Goal: Obtain resource: Obtain resource

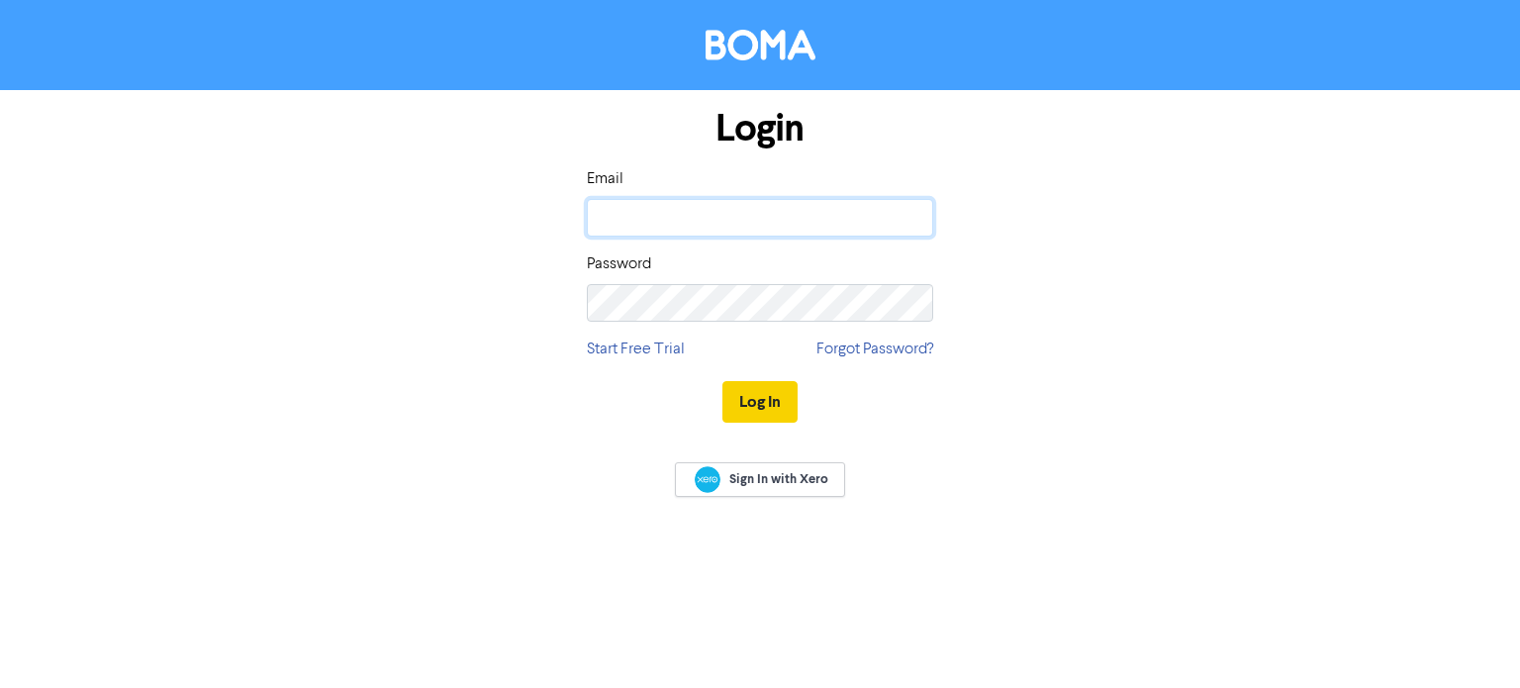
type input "[EMAIL_ADDRESS][DOMAIN_NAME]"
click at [782, 405] on button "Log In" at bounding box center [760, 402] width 75 height 42
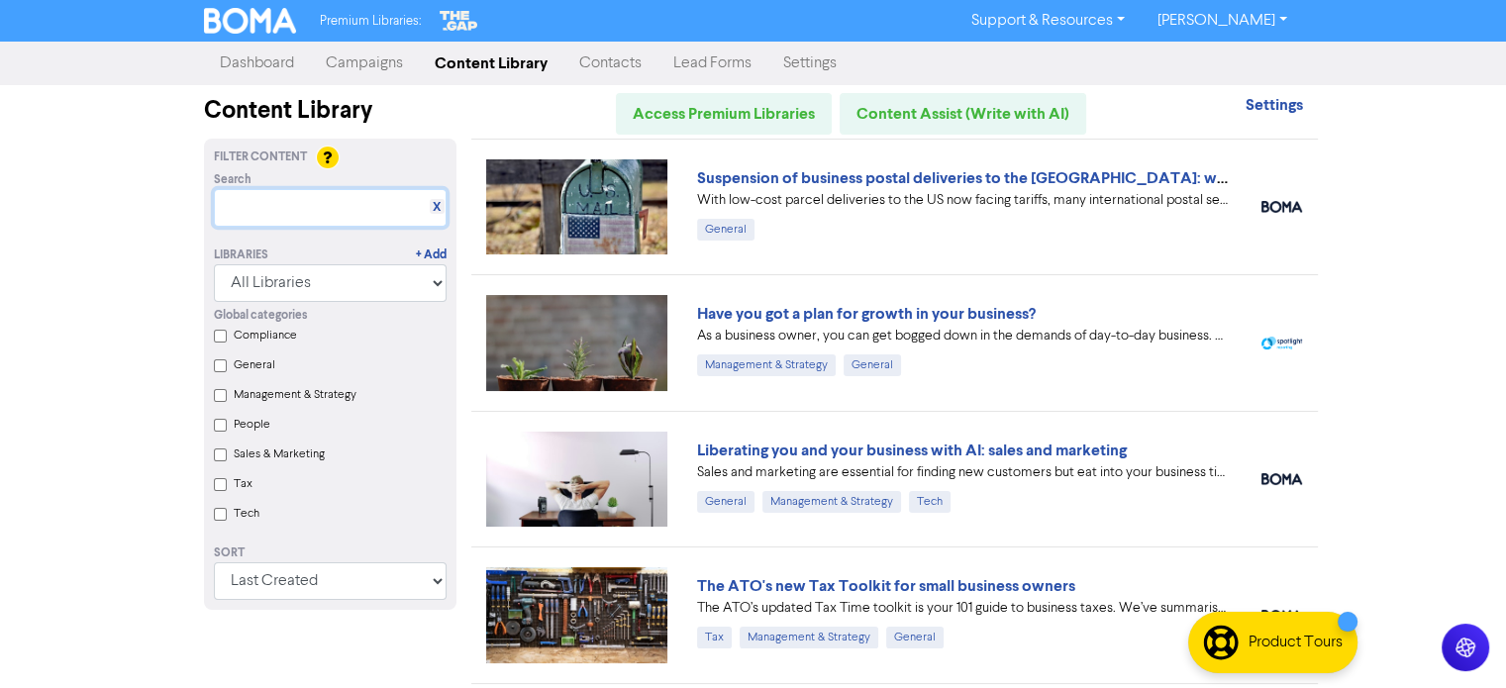
click at [285, 197] on input "text" at bounding box center [330, 208] width 233 height 38
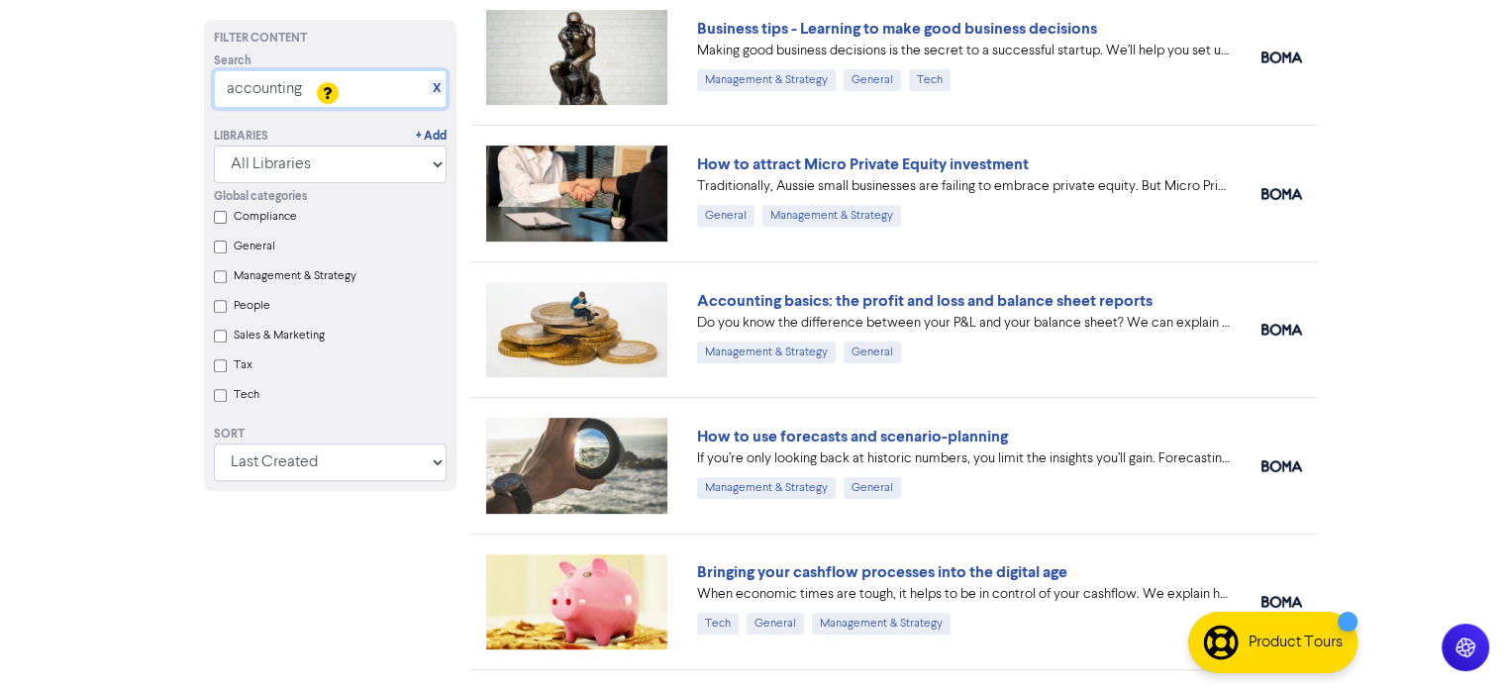
scroll to position [792, 0]
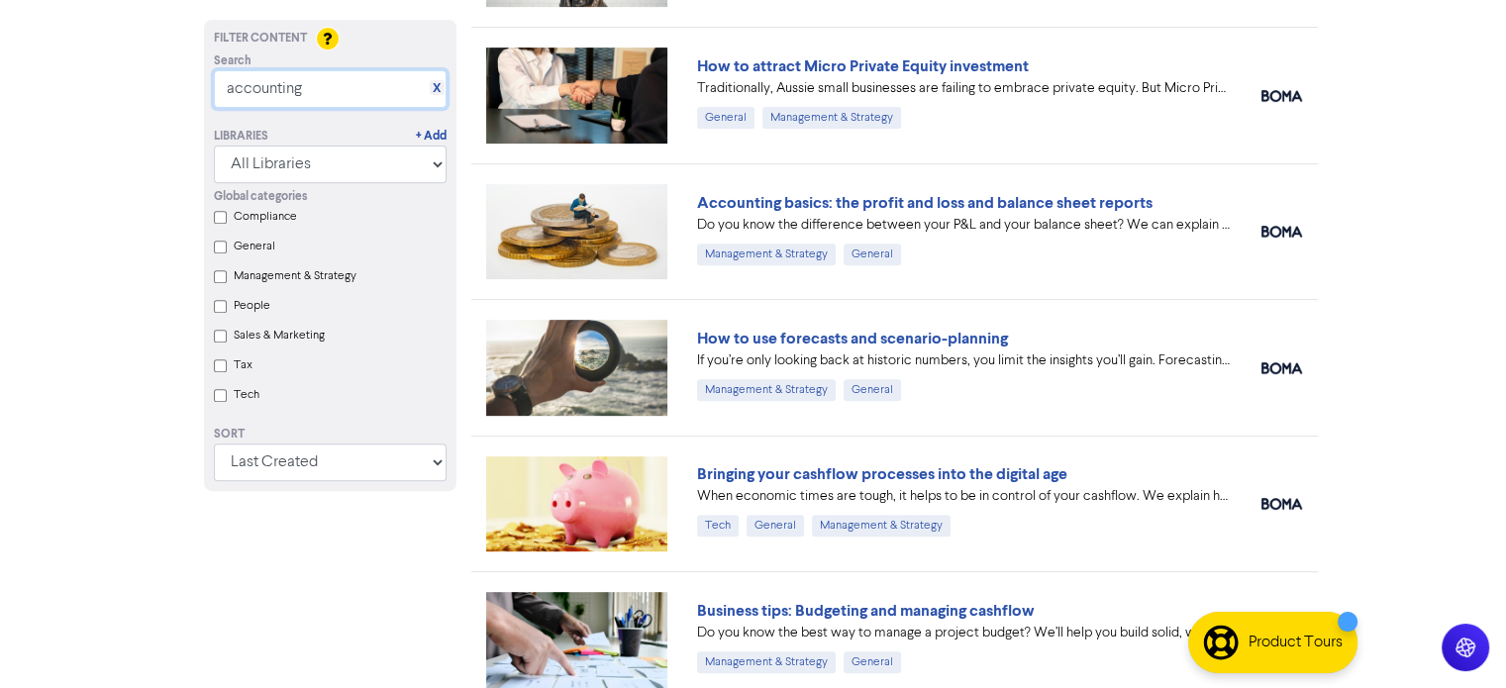
type input "accounting"
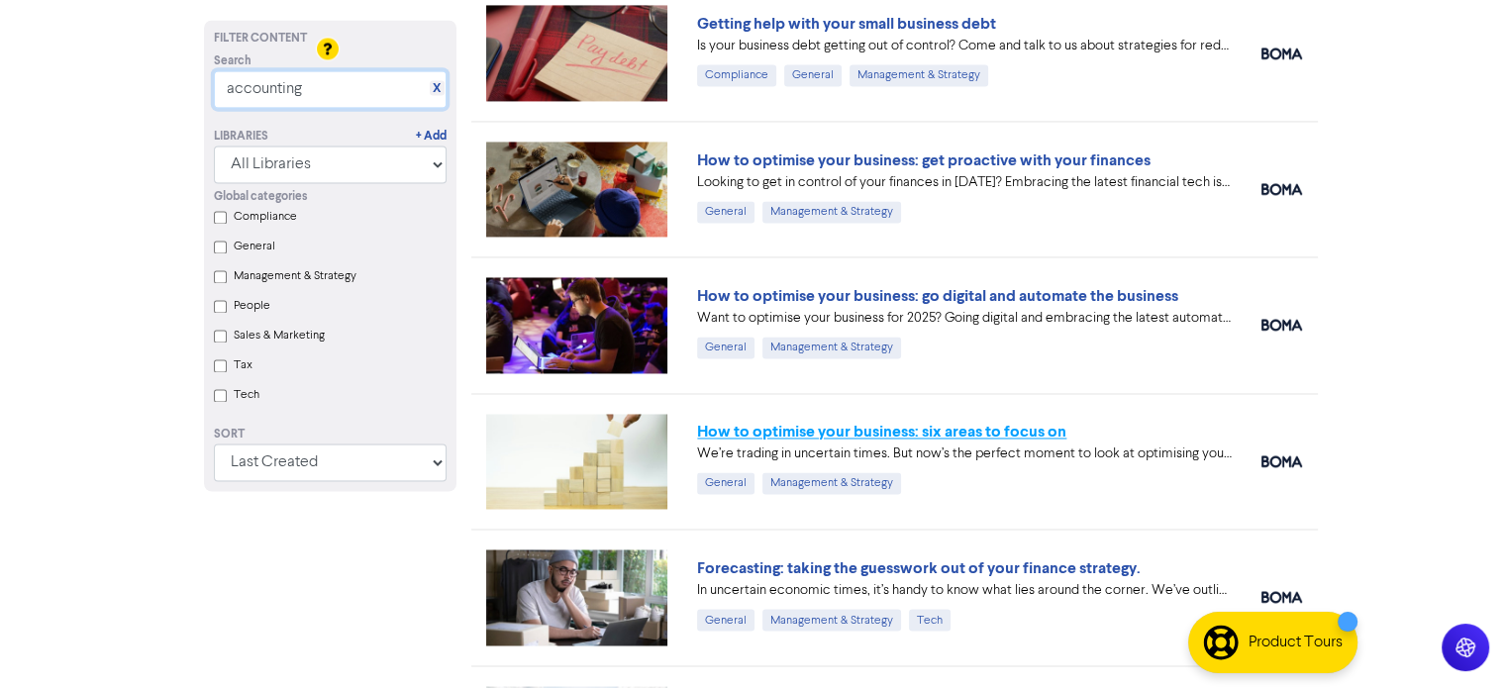
scroll to position [3157, 0]
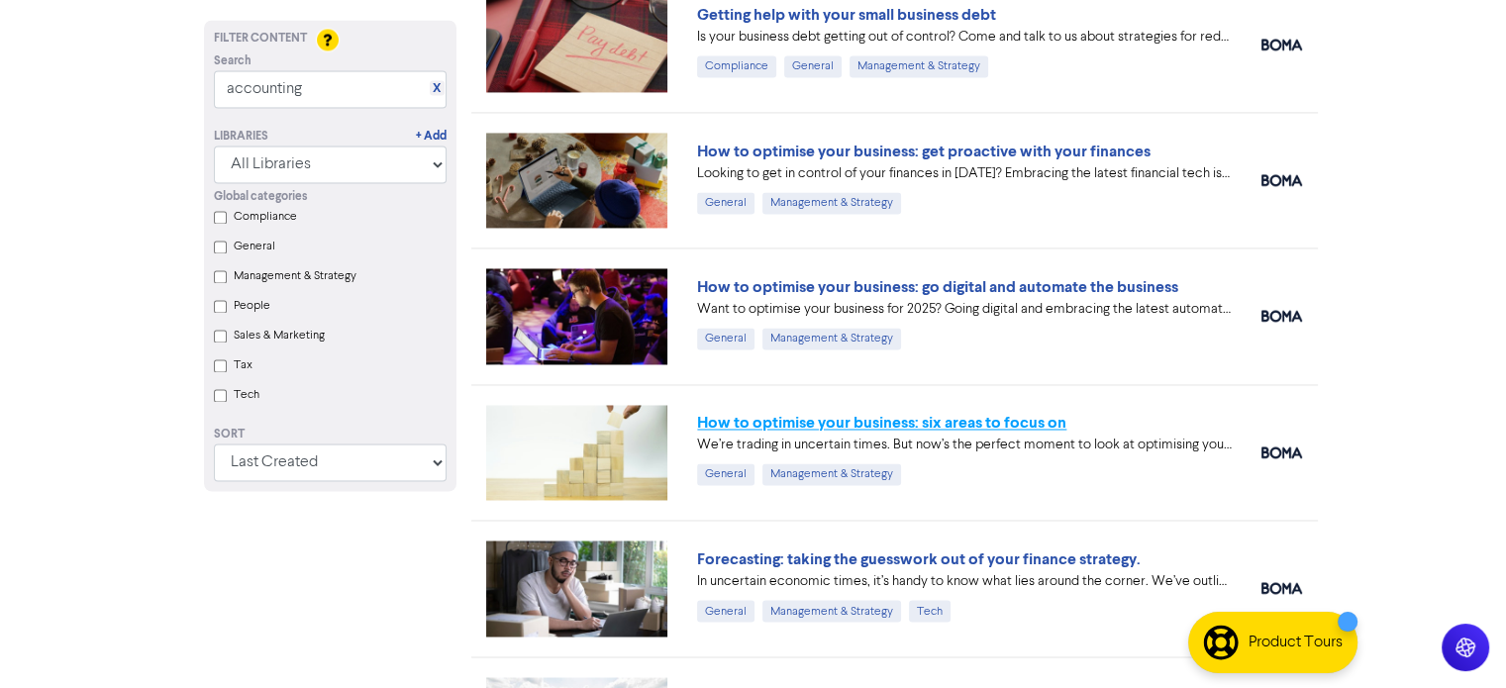
click at [965, 416] on link "How to optimise your business: six areas to focus on" at bounding box center [881, 423] width 369 height 20
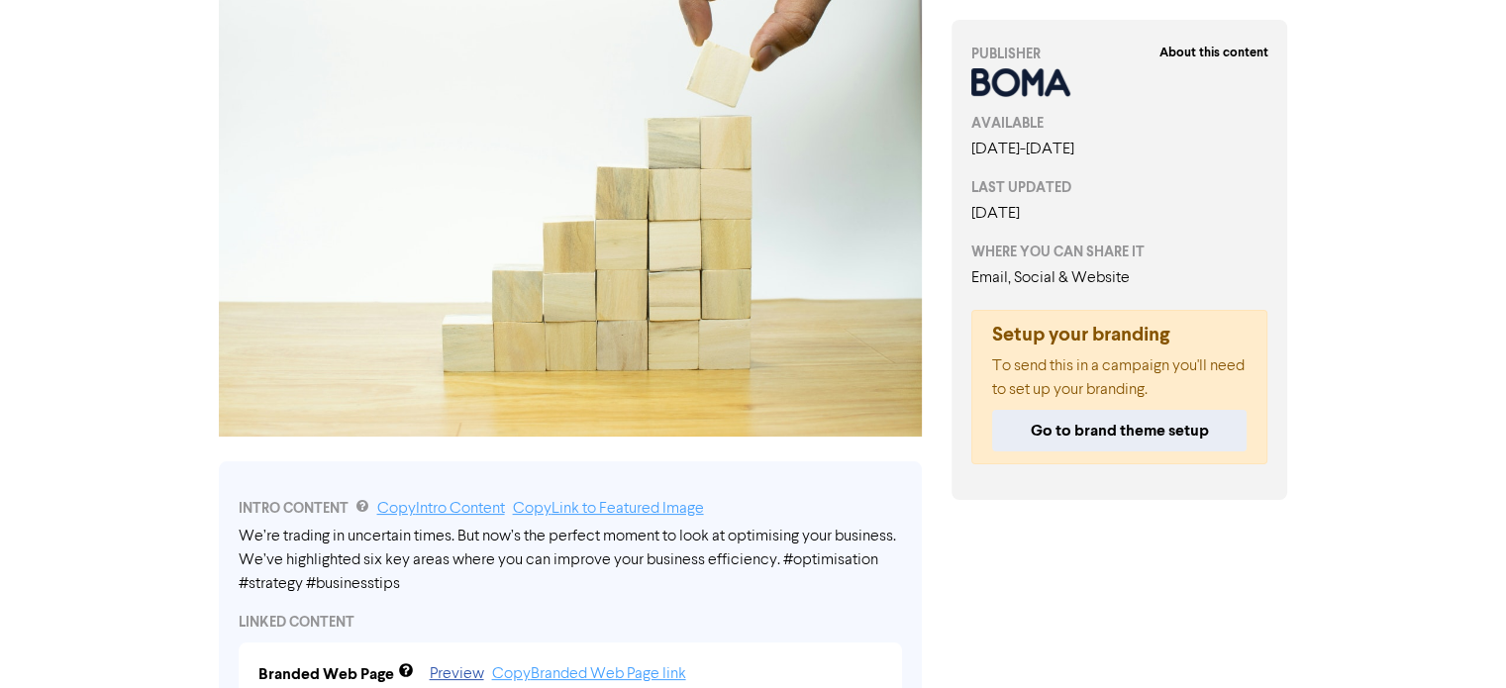
scroll to position [491, 0]
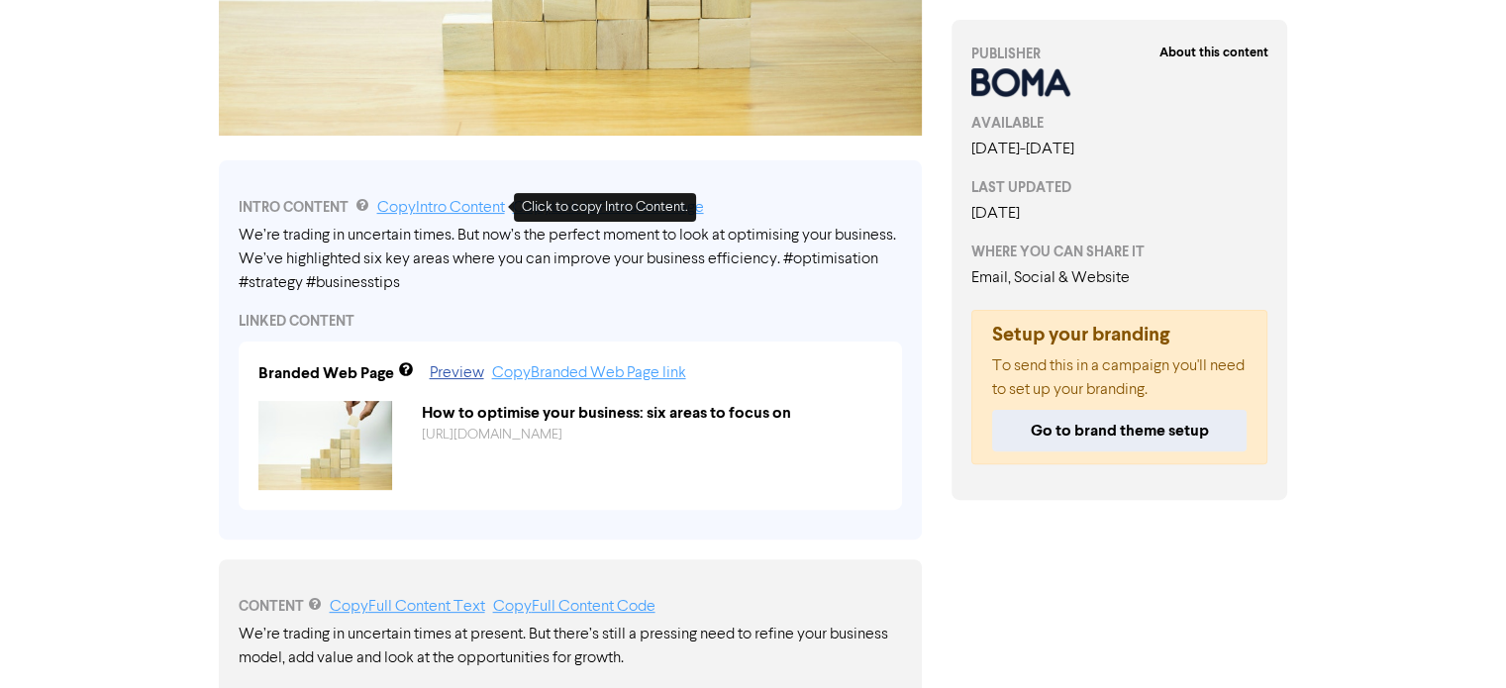
click at [435, 209] on link "Copy Intro Content" at bounding box center [441, 208] width 128 height 16
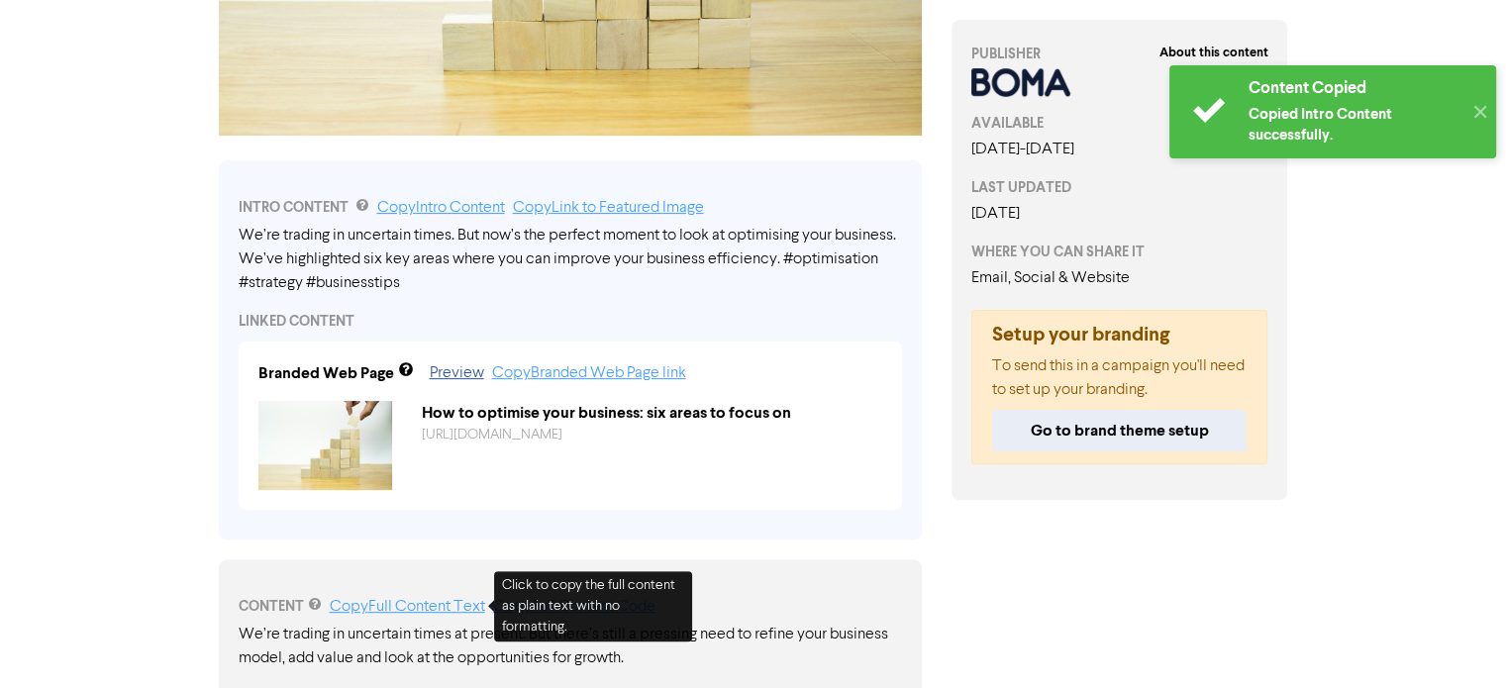
click at [404, 599] on link "Copy Full Content Text" at bounding box center [407, 607] width 155 height 16
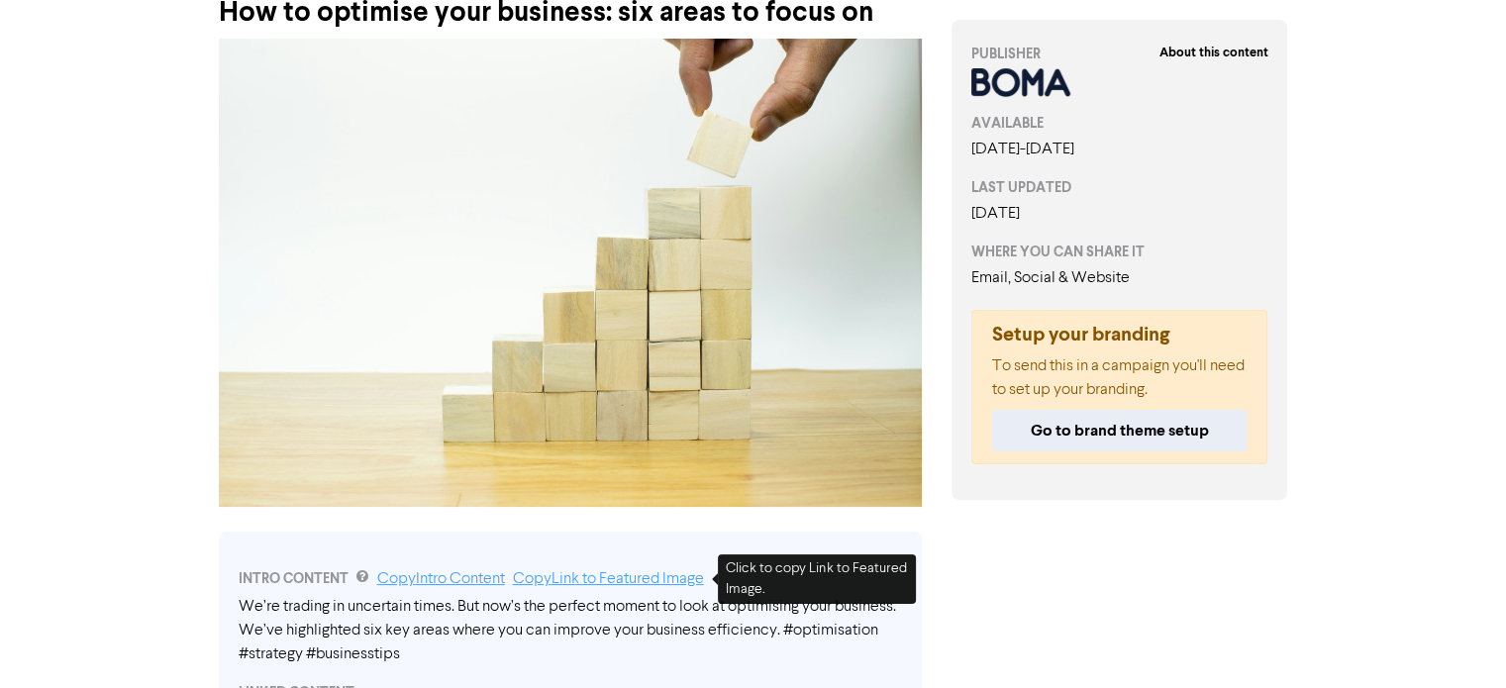
scroll to position [0, 0]
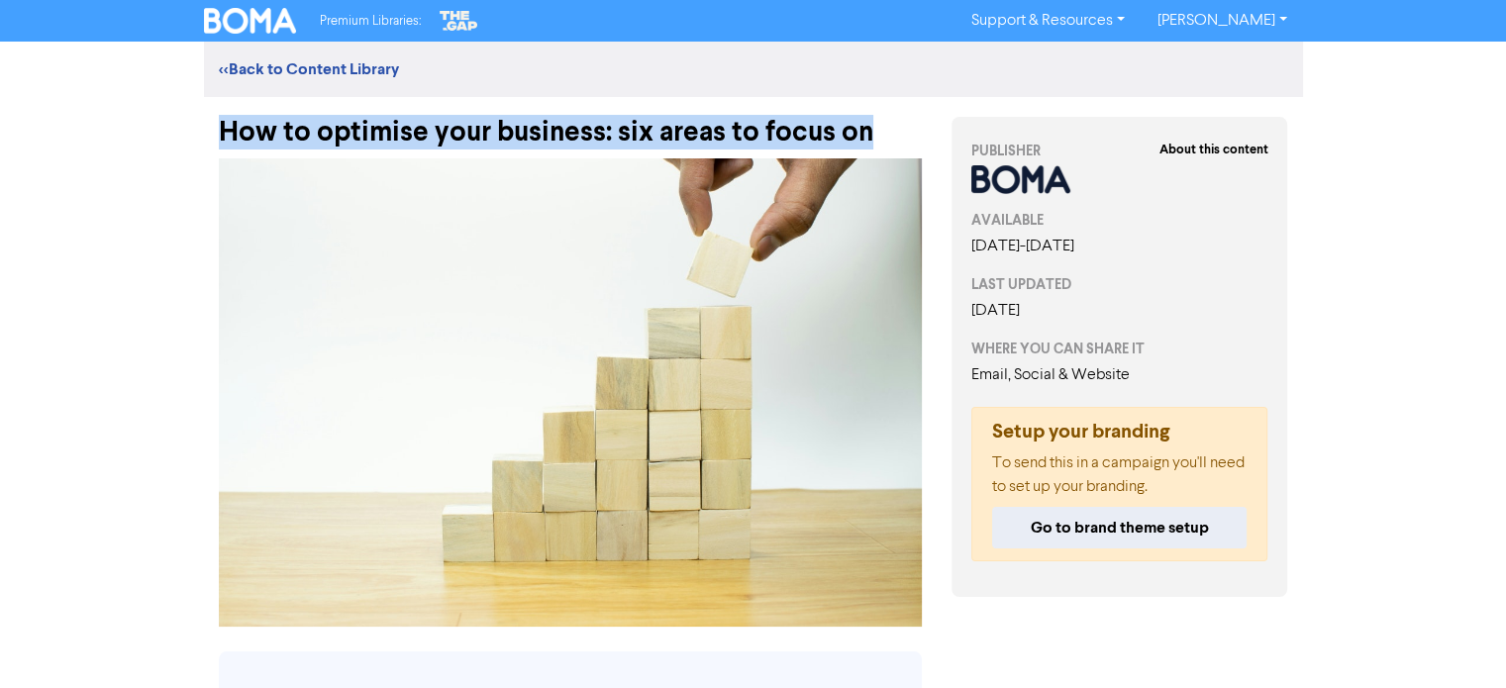
drag, startPoint x: 201, startPoint y: 137, endPoint x: 869, endPoint y: 135, distance: 668.1
copy div "How to optimise your business: six areas to focus on"
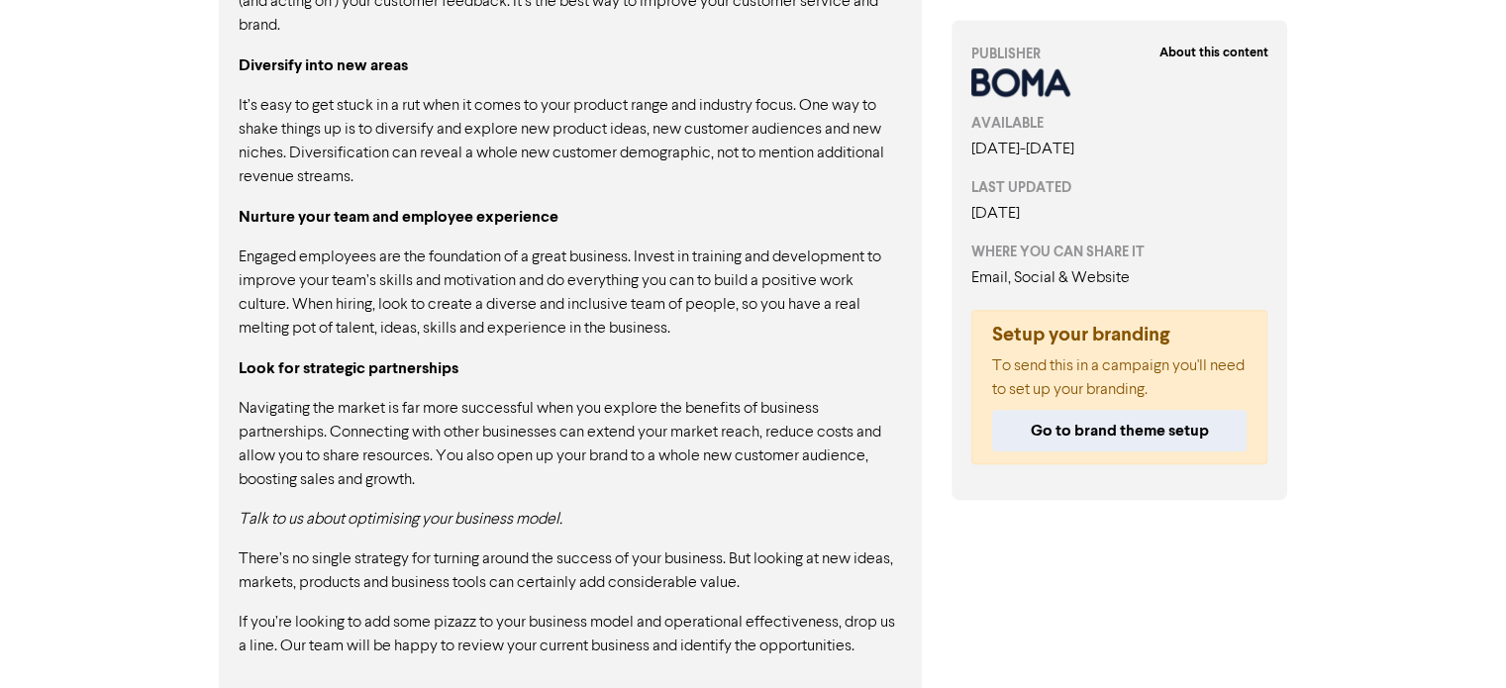
scroll to position [1877, 0]
